Goal: Task Accomplishment & Management: Use online tool/utility

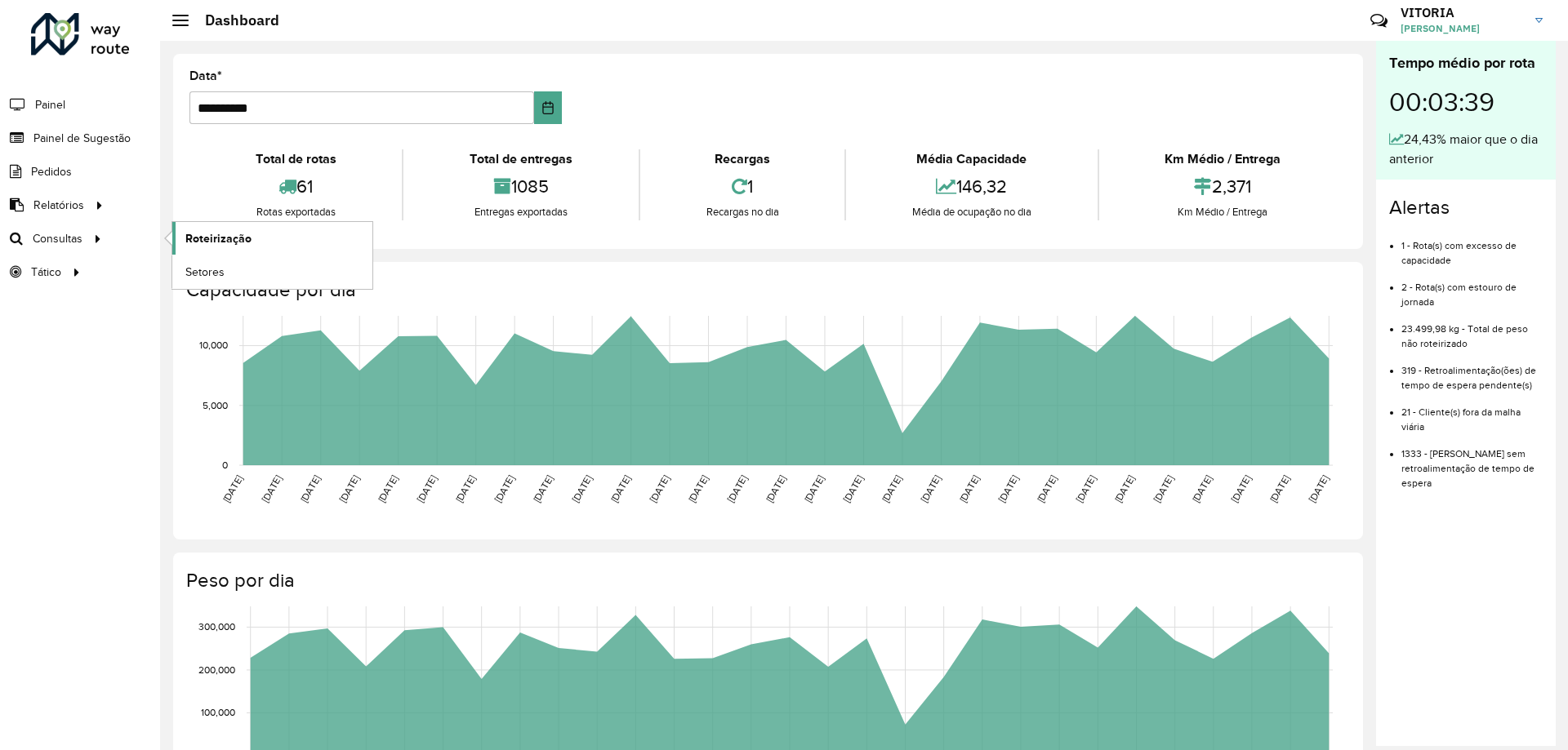
click at [244, 250] on link "Roteirização" at bounding box center [272, 239] width 200 height 33
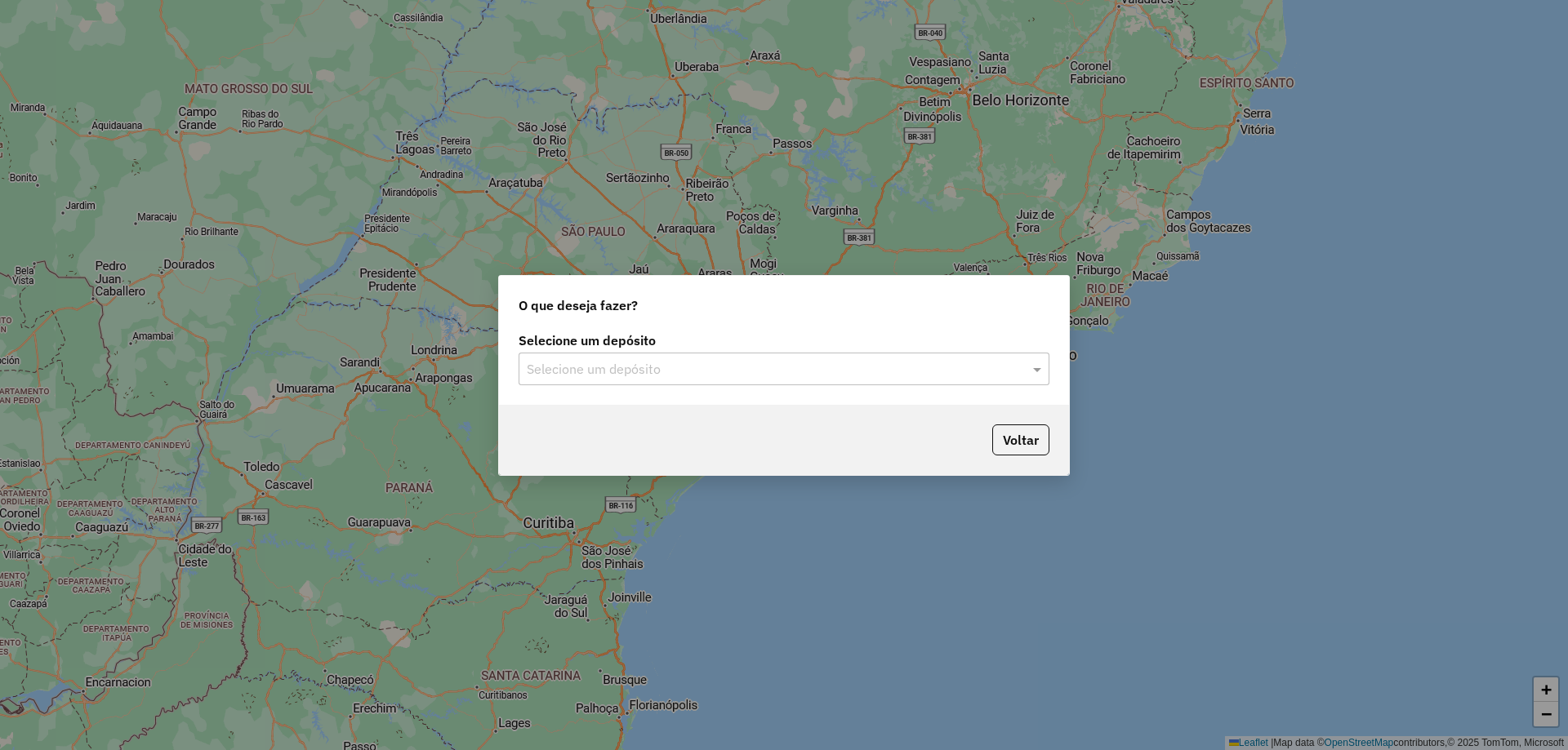
click at [775, 380] on div "Selecione um depósito" at bounding box center [784, 369] width 530 height 33
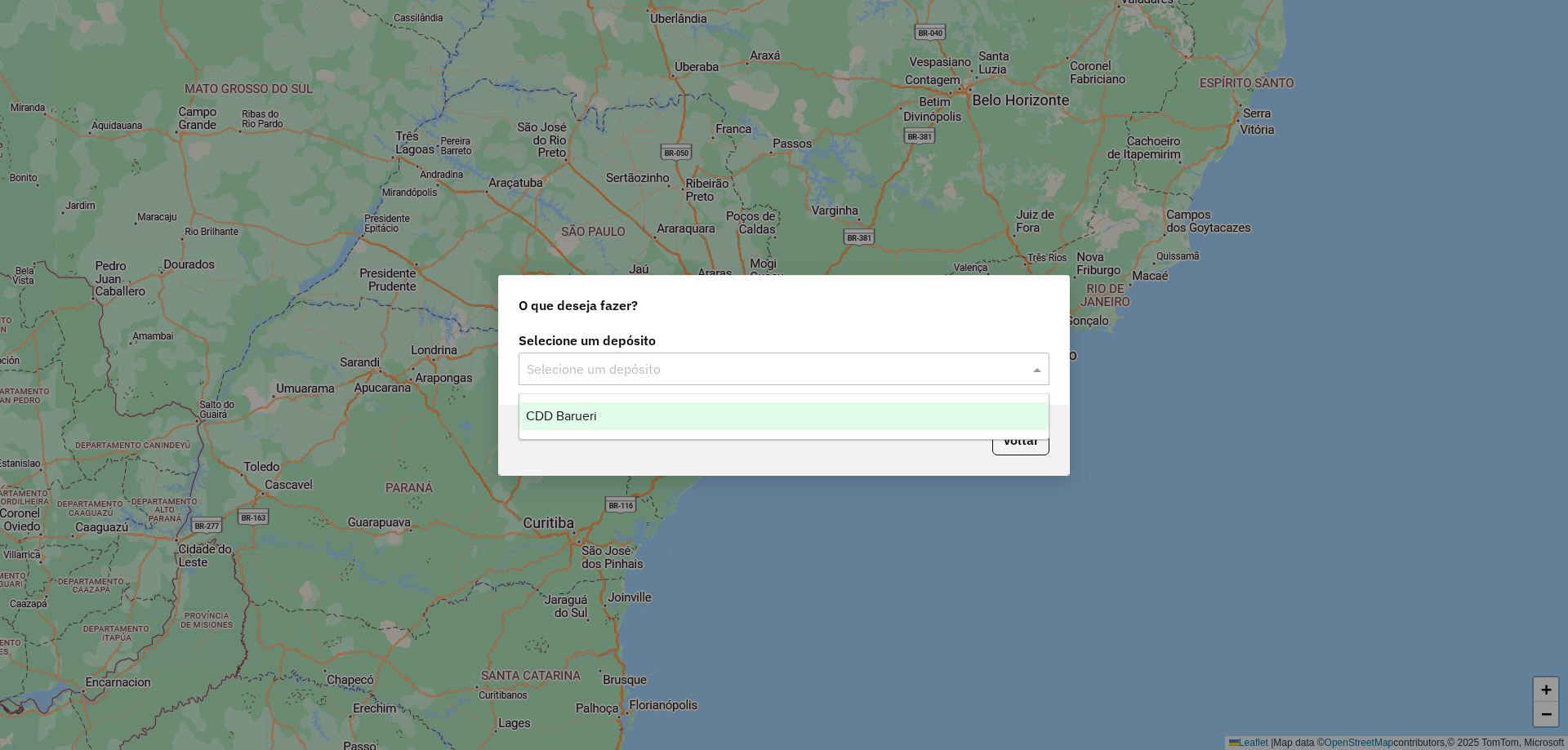
click at [603, 430] on ng-dropdown-panel "CDD Barueri" at bounding box center [784, 417] width 530 height 47
click at [606, 427] on div "CDD Barueri" at bounding box center [784, 416] width 530 height 28
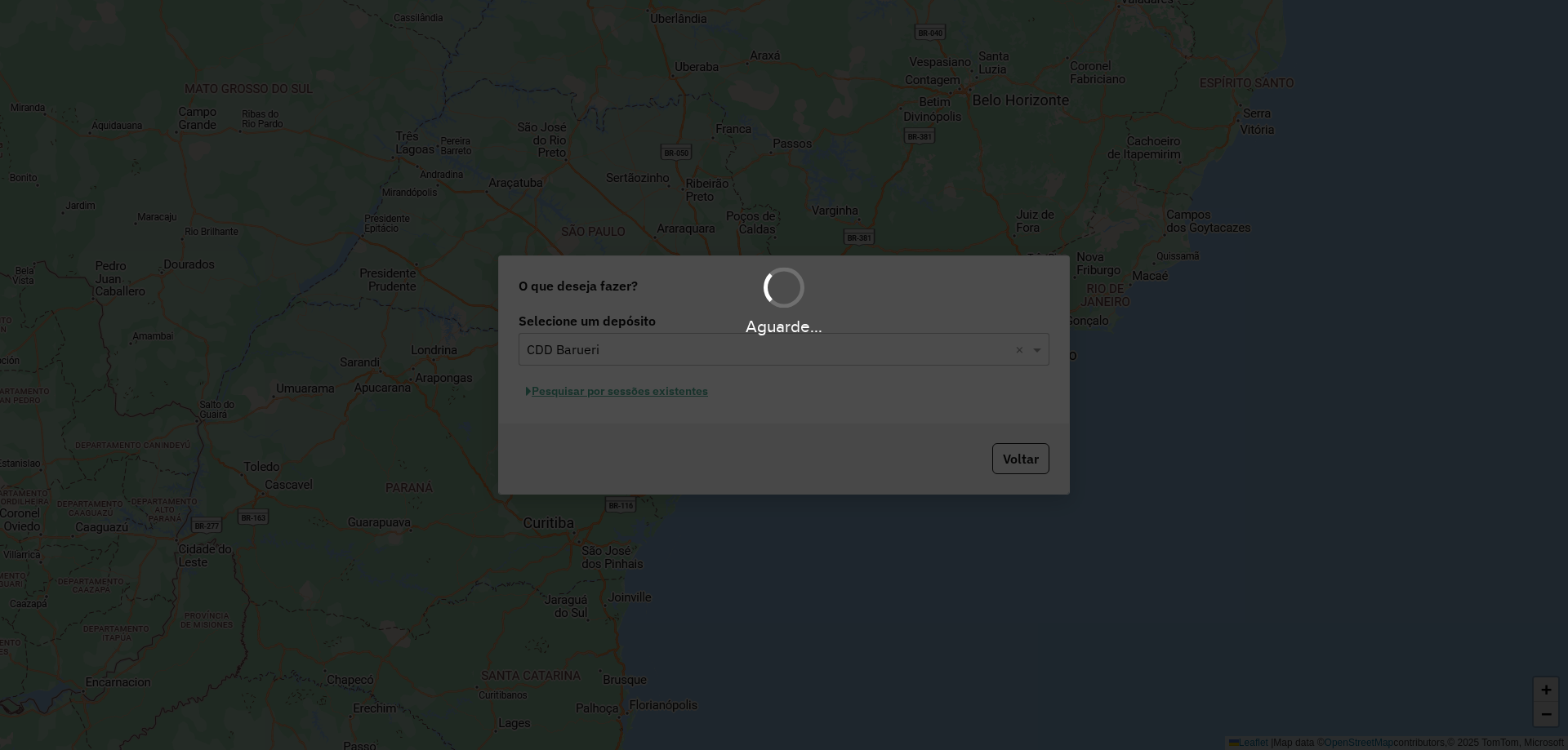
click at [693, 390] on div "Aguarde..." at bounding box center [784, 375] width 1568 height 750
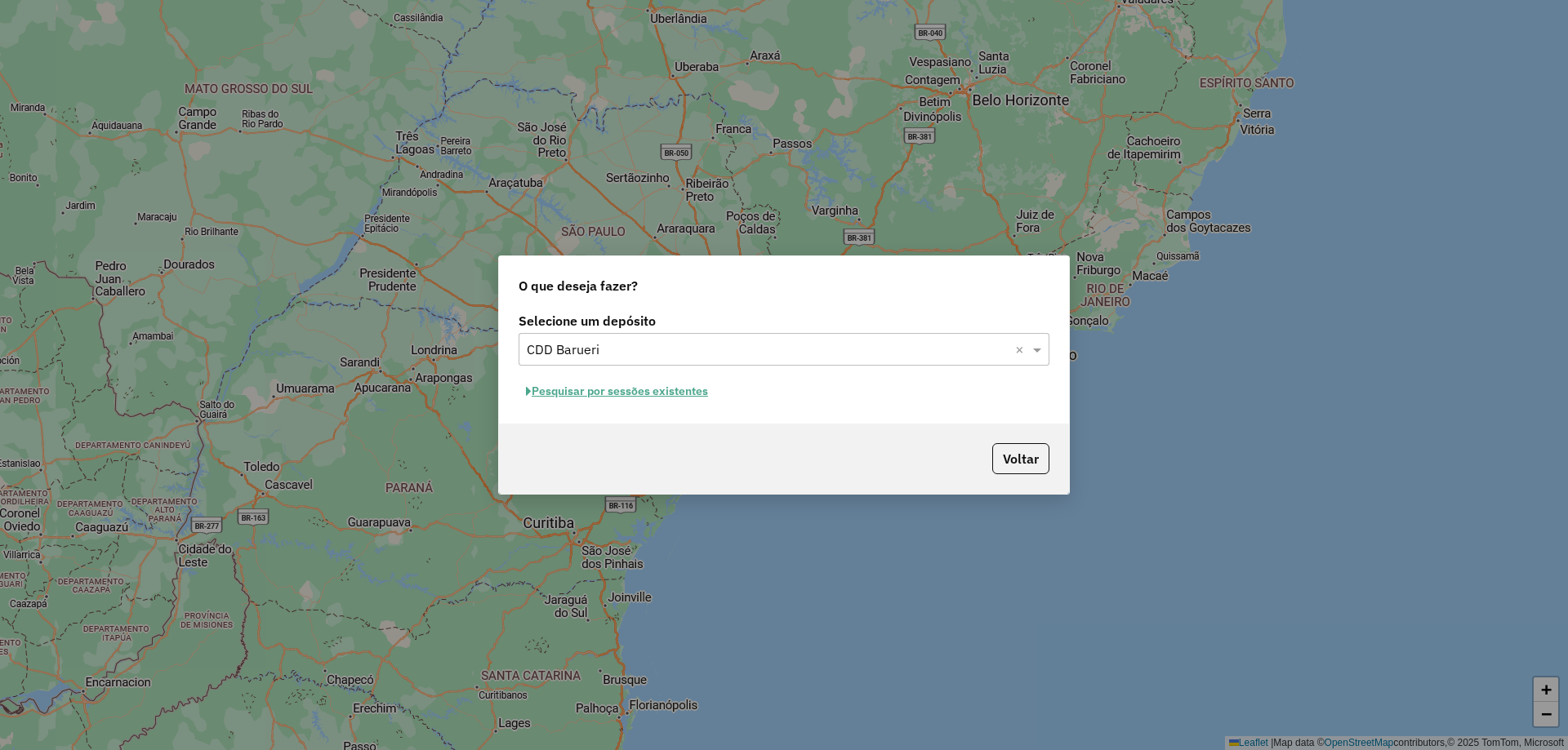
click at [615, 397] on button "Pesquisar por sessões existentes" at bounding box center [617, 391] width 197 height 25
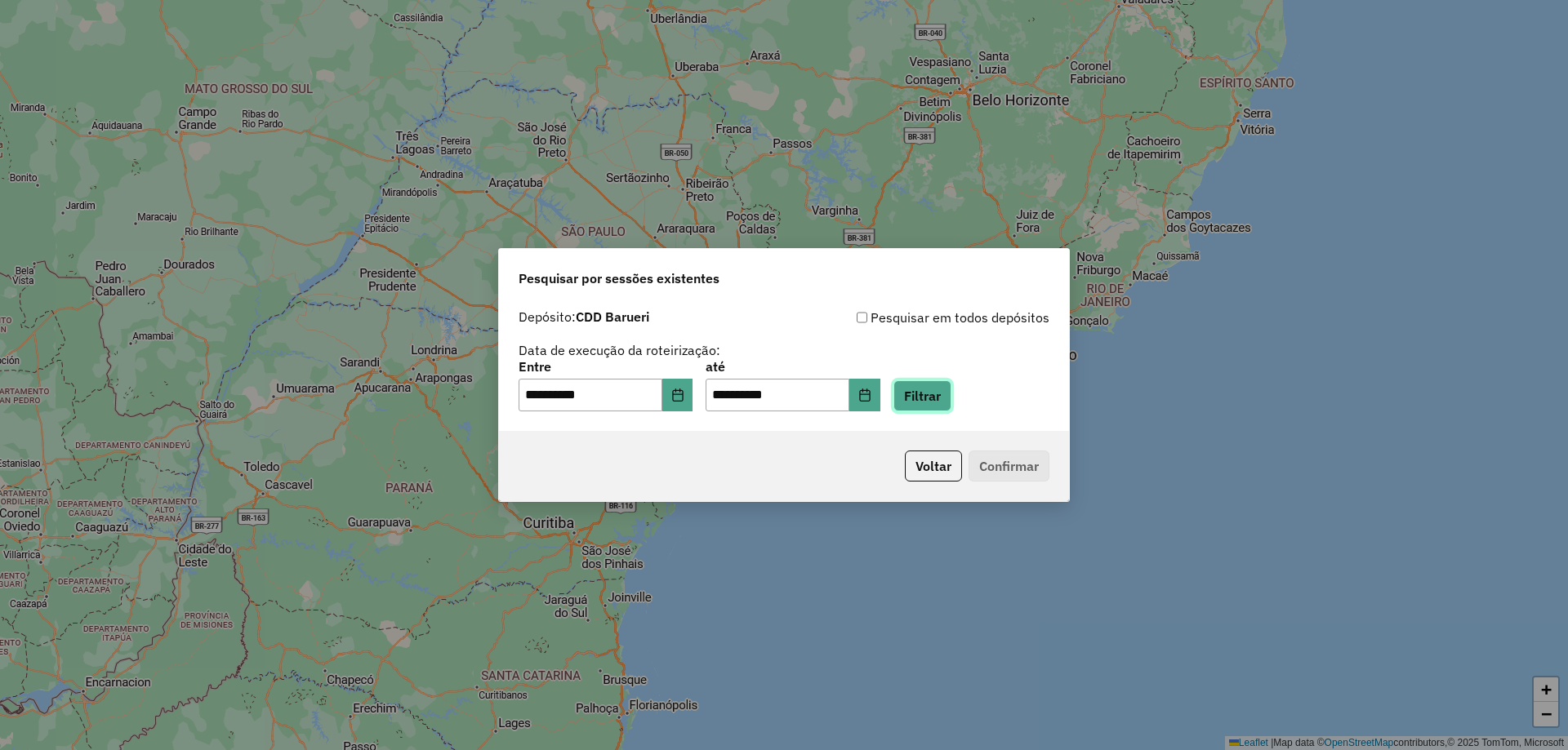
click at [925, 393] on button "Filtrar" at bounding box center [923, 396] width 58 height 31
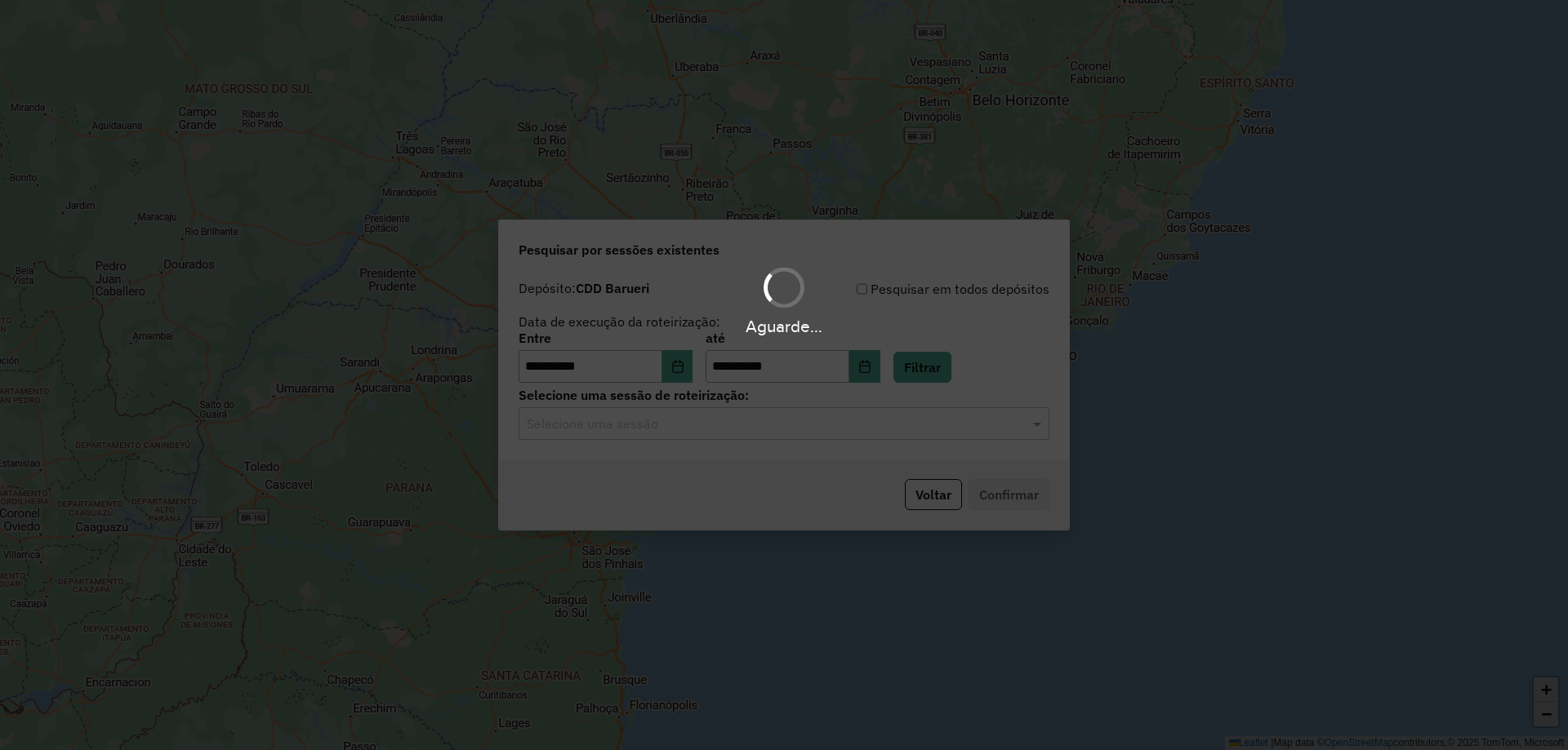
click at [725, 445] on div "Aguarde..." at bounding box center [784, 375] width 1568 height 750
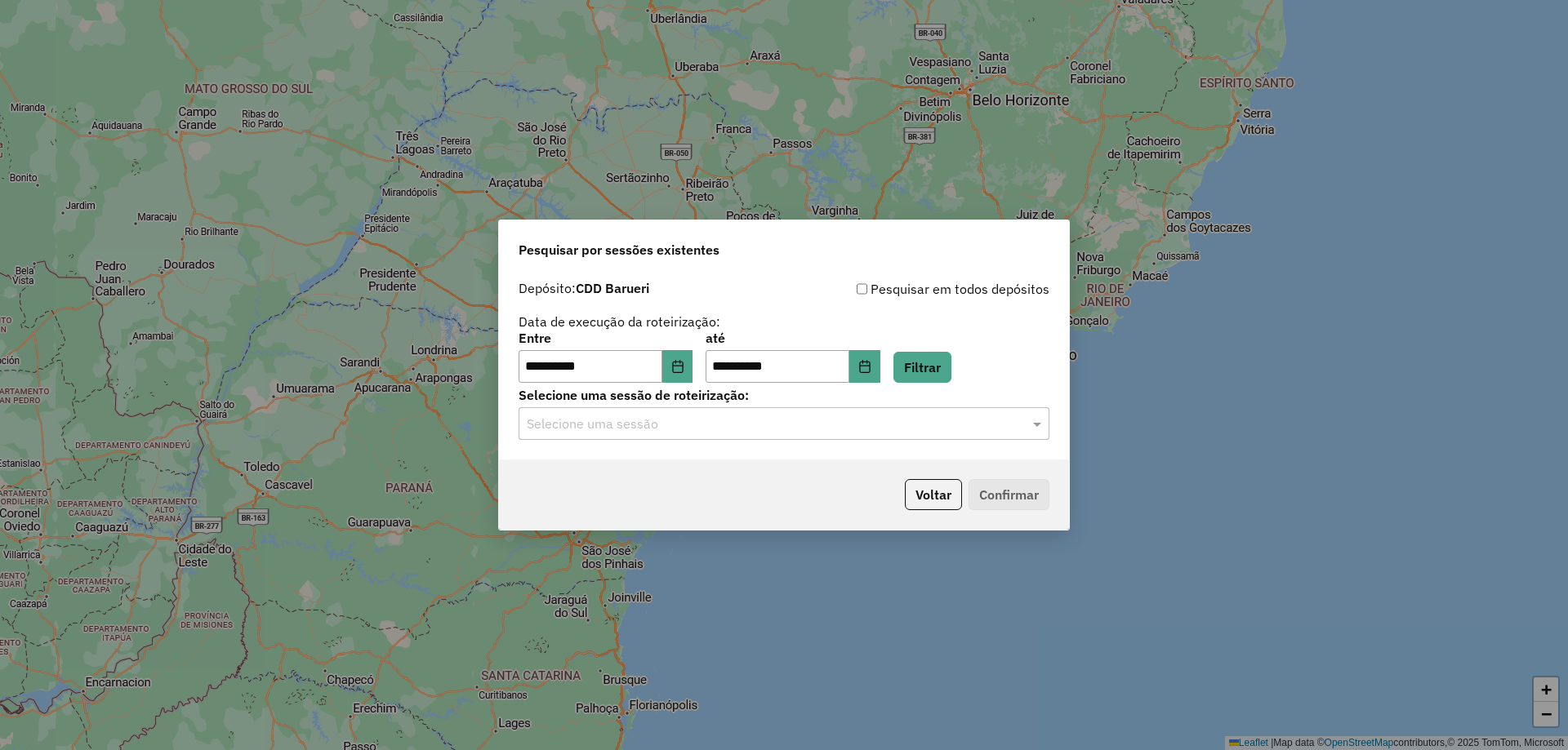
click at [699, 431] on input "text" at bounding box center [767, 425] width 482 height 20
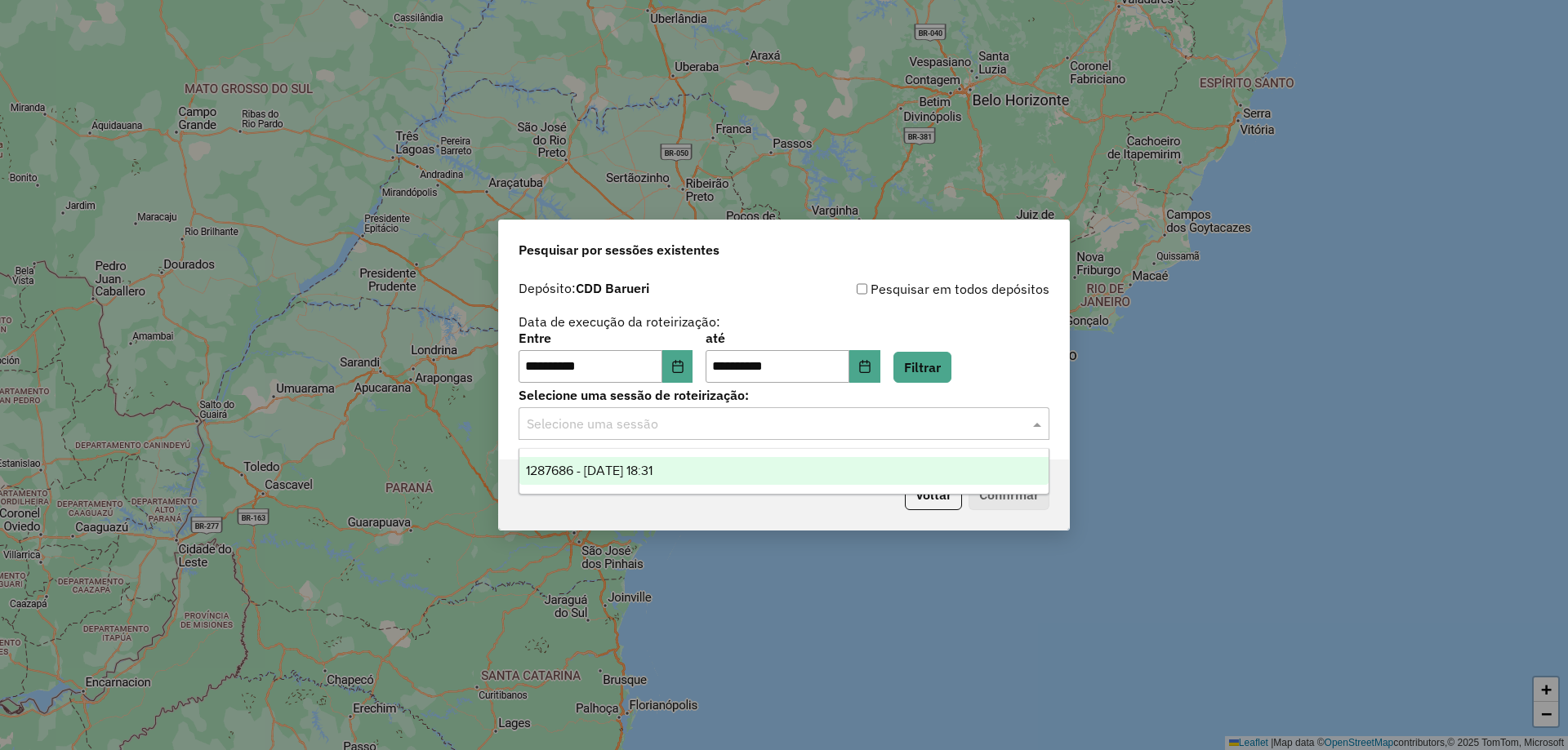
click at [653, 467] on span "1287686 - 03/10/2025 18:31" at bounding box center [589, 470] width 127 height 14
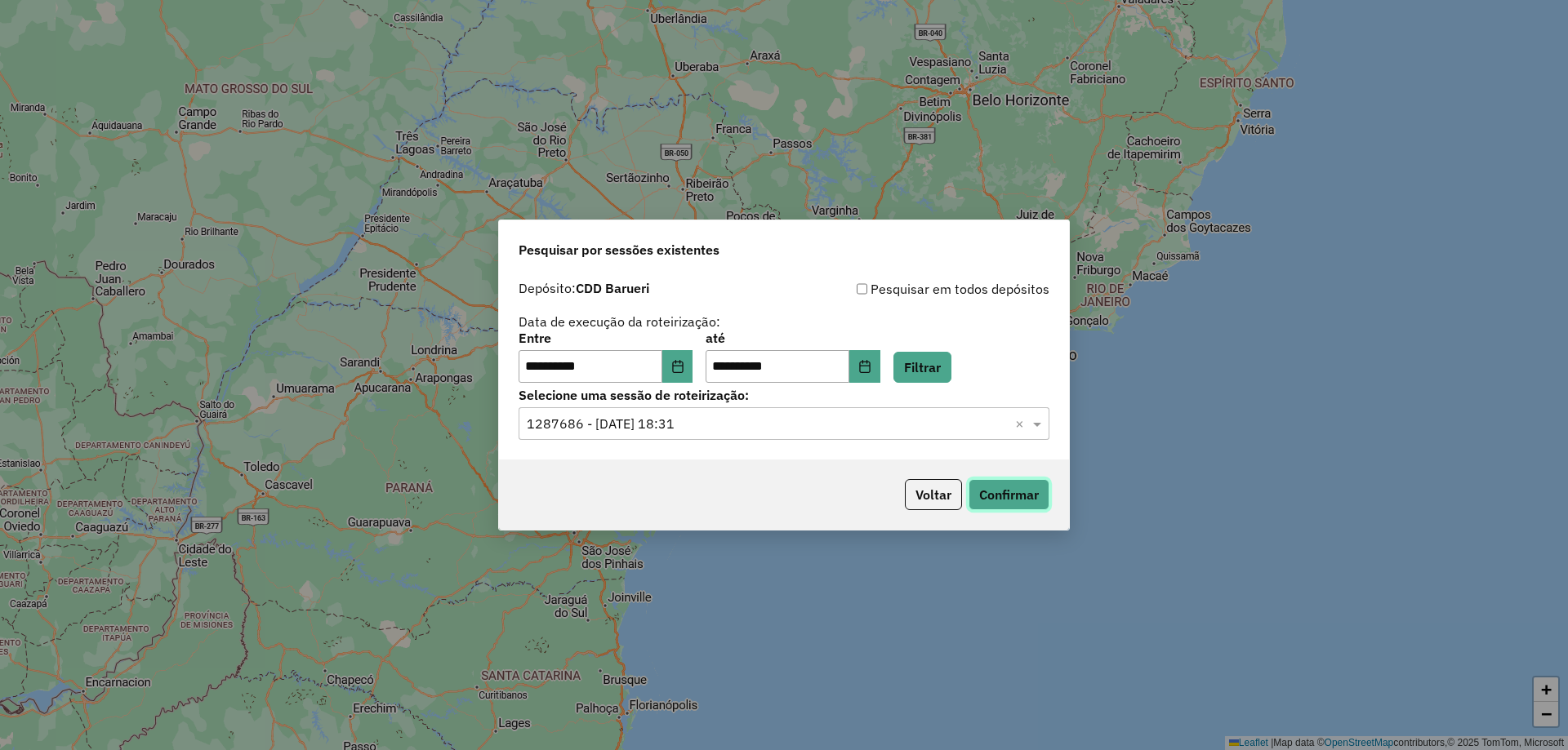
click at [987, 500] on button "Confirmar" at bounding box center [1009, 494] width 80 height 31
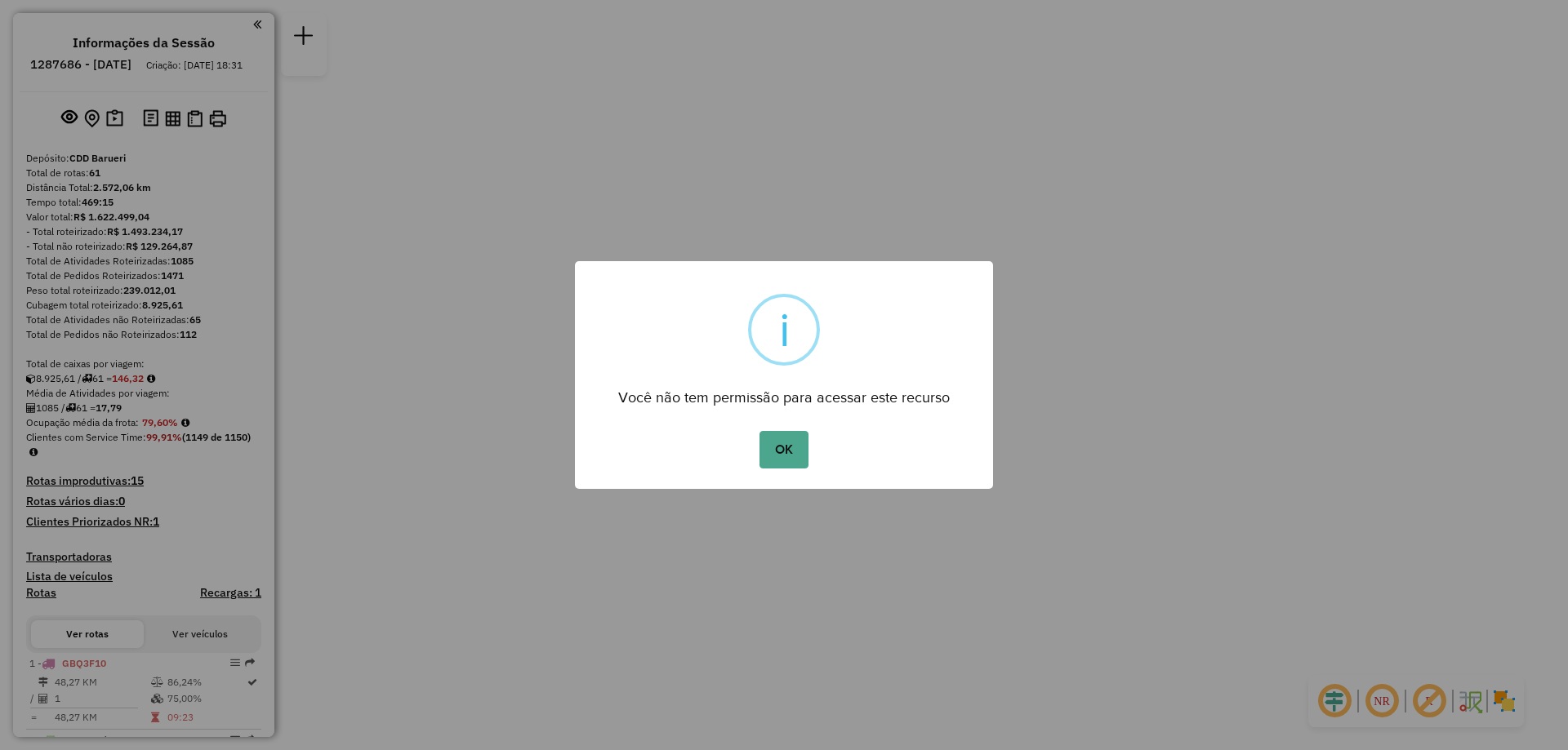
click at [788, 432] on button "OK" at bounding box center [783, 450] width 48 height 38
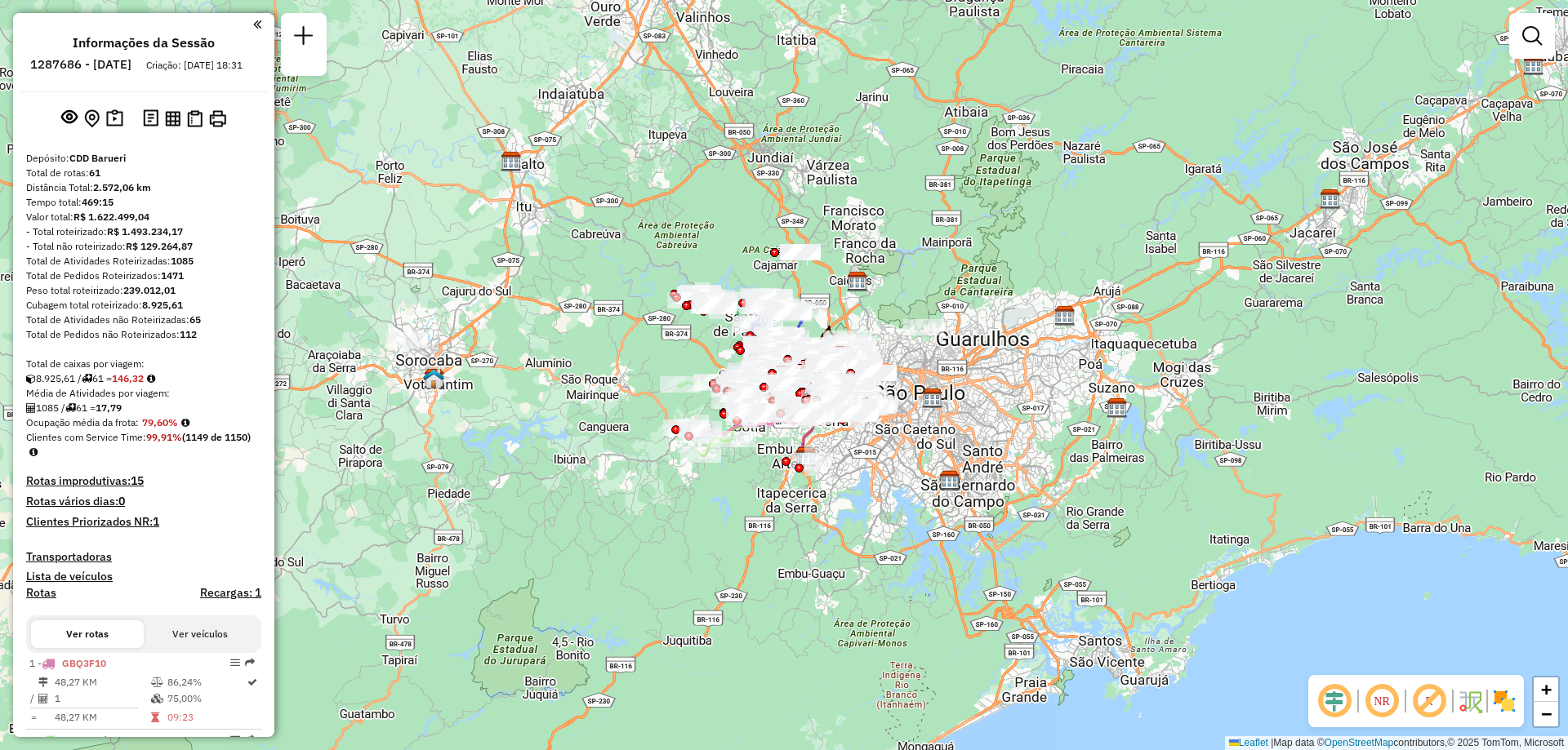
click at [1381, 701] on em at bounding box center [1381, 700] width 39 height 39
click at [1510, 698] on img at bounding box center [1504, 701] width 26 height 26
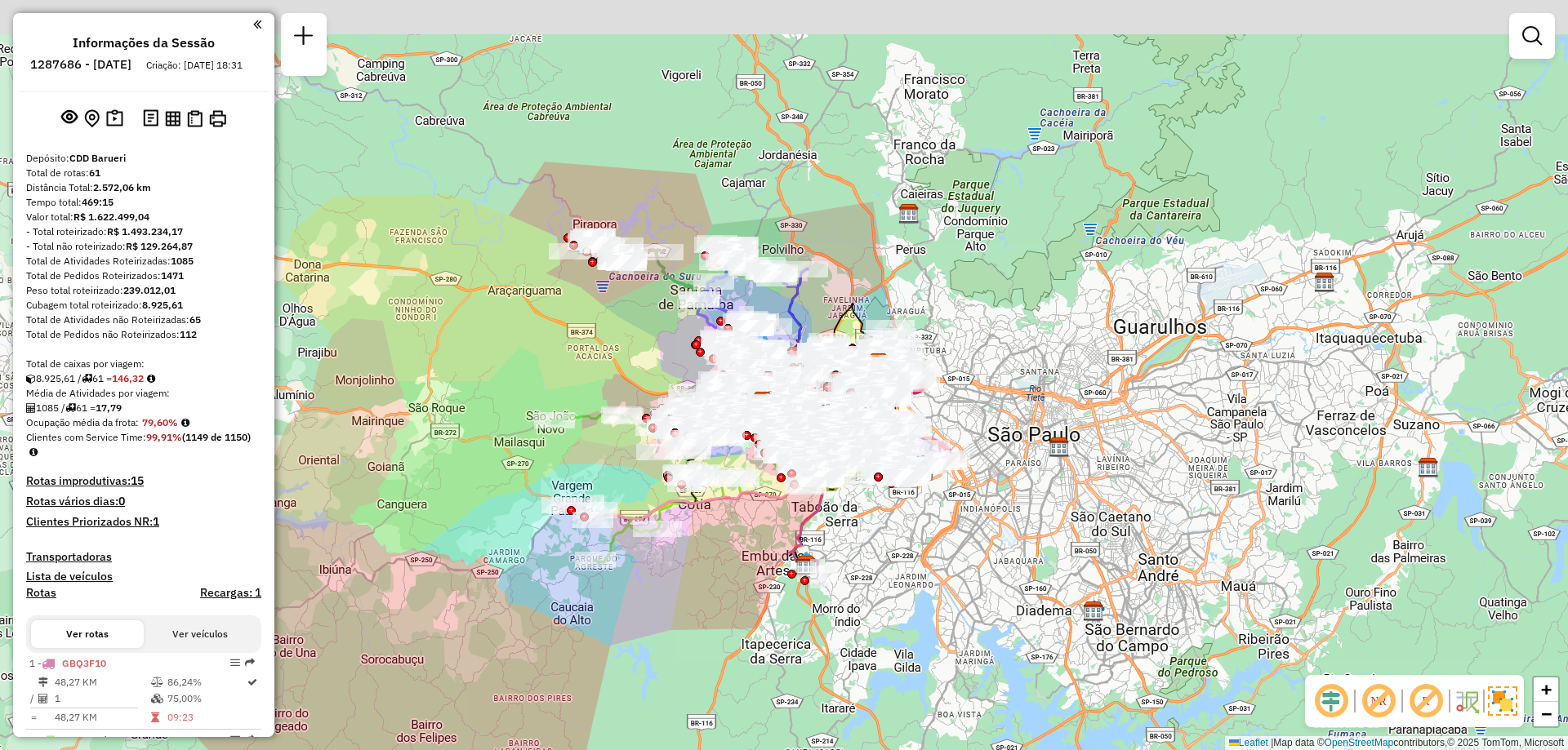
drag, startPoint x: 814, startPoint y: 340, endPoint x: 756, endPoint y: 481, distance: 152.5
click at [760, 458] on div at bounding box center [765, 454] width 9 height 9
